Goal: Communication & Community: Answer question/provide support

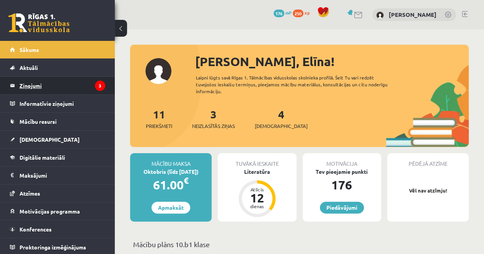
click at [61, 79] on legend "Ziņojumi 3" at bounding box center [63, 86] width 86 height 18
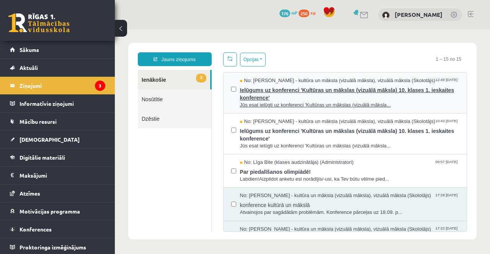
click at [431, 103] on span "Jūs esat ielūgti uz konferenci 'Kultūras un mākslas (vizuālā māksla..." at bounding box center [349, 105] width 219 height 7
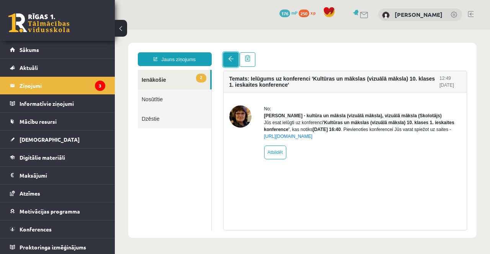
click at [231, 57] on span at bounding box center [230, 58] width 5 height 5
click at [231, 54] on link at bounding box center [230, 59] width 15 height 15
click at [232, 65] on link at bounding box center [230, 59] width 15 height 15
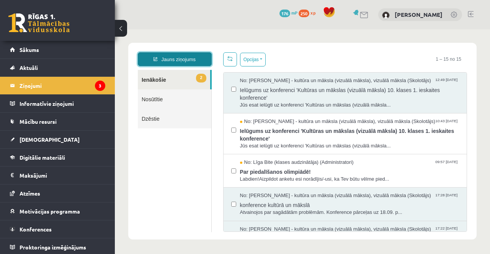
drag, startPoint x: 173, startPoint y: 66, endPoint x: 171, endPoint y: 74, distance: 8.2
click at [171, 74] on link "2 Ienākošie" at bounding box center [174, 80] width 72 height 20
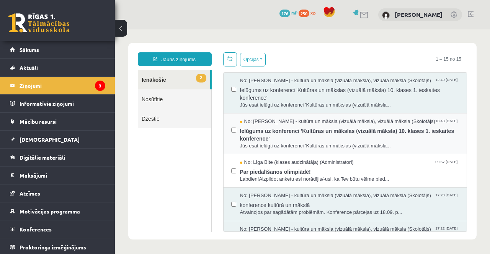
click at [232, 126] on label at bounding box center [233, 126] width 5 height 17
click at [181, 84] on link "2 Ienākošie" at bounding box center [174, 80] width 72 height 20
click at [231, 118] on label at bounding box center [233, 126] width 5 height 17
click at [233, 124] on label at bounding box center [233, 126] width 5 height 17
click at [427, 143] on span "Jūs esat ielūgti uz konferenci 'Kultūras un mākslas (vizuālā māksla..." at bounding box center [349, 146] width 219 height 7
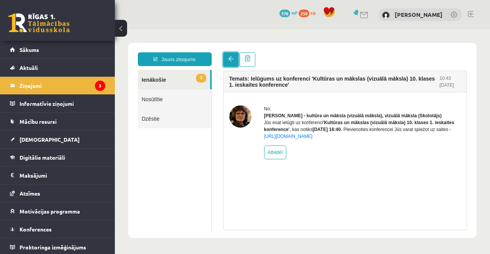
click at [229, 59] on span at bounding box center [230, 58] width 5 height 5
click at [184, 85] on link "1 Ienākošie" at bounding box center [174, 80] width 72 height 20
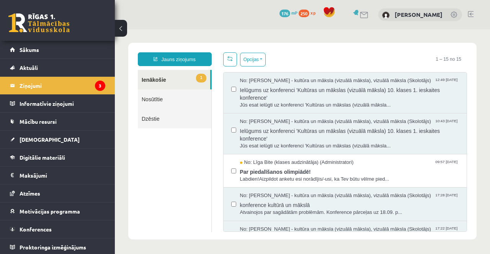
click at [154, 79] on link "1 Ienākošie" at bounding box center [174, 80] width 72 height 20
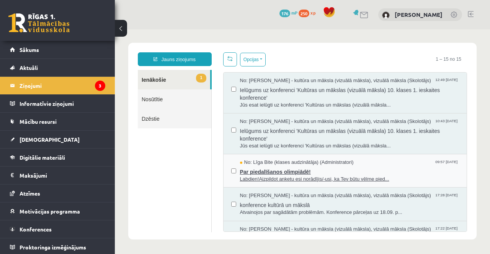
click at [391, 168] on span "Par piedalīšanos olimpiādē!" at bounding box center [349, 171] width 219 height 10
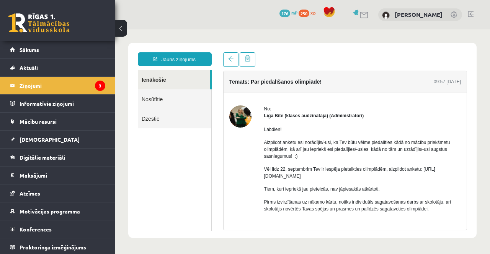
click at [158, 85] on link "Ienākošie" at bounding box center [174, 80] width 72 height 20
click at [158, 84] on link "Ienākošie" at bounding box center [174, 80] width 72 height 20
click at [57, 46] on link "Sākums" at bounding box center [57, 50] width 95 height 18
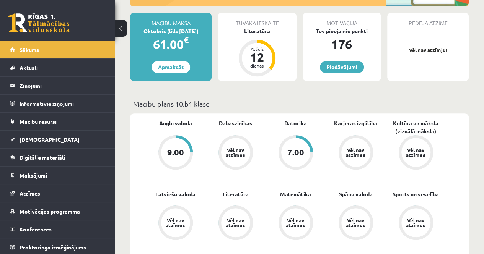
scroll to position [153, 0]
